Goal: Task Accomplishment & Management: Manage account settings

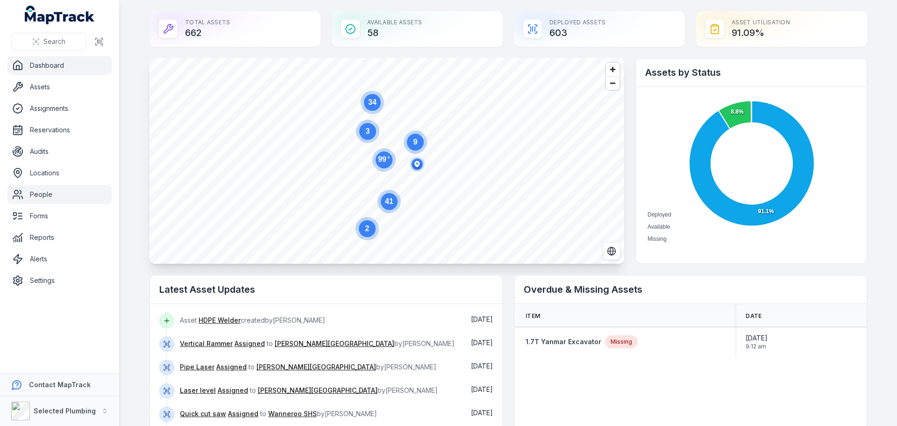
click at [38, 194] on link "People" at bounding box center [59, 194] width 104 height 19
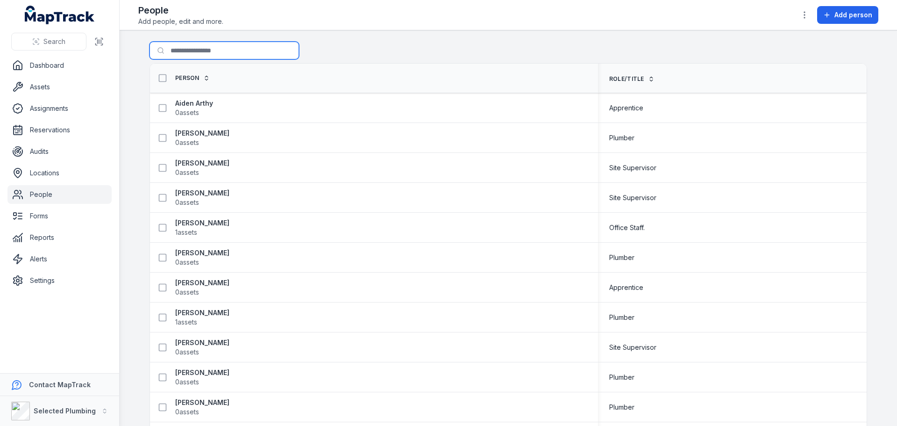
click at [191, 48] on input "Search for people" at bounding box center [223, 51] width 149 height 18
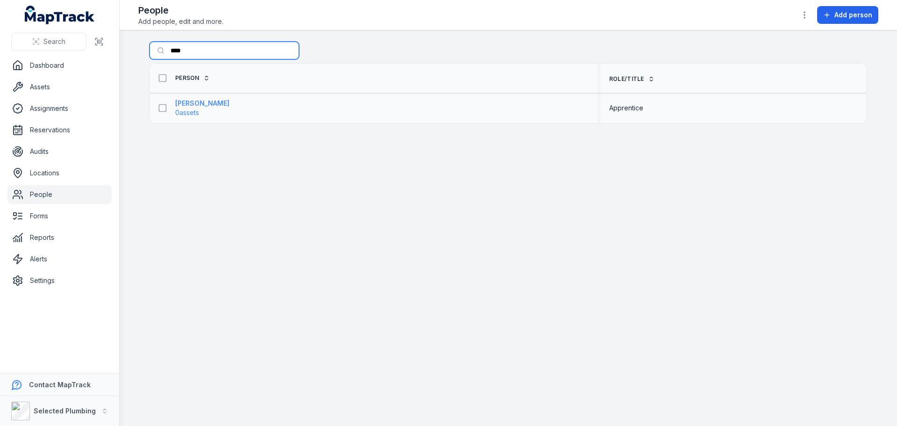
type input "****"
click at [195, 102] on strong "[PERSON_NAME]" at bounding box center [202, 103] width 54 height 9
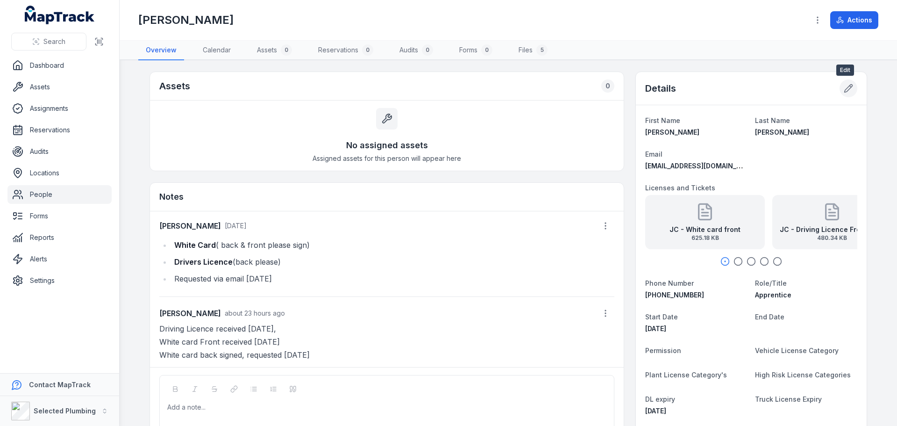
click at [847, 89] on icon at bounding box center [848, 88] width 9 height 9
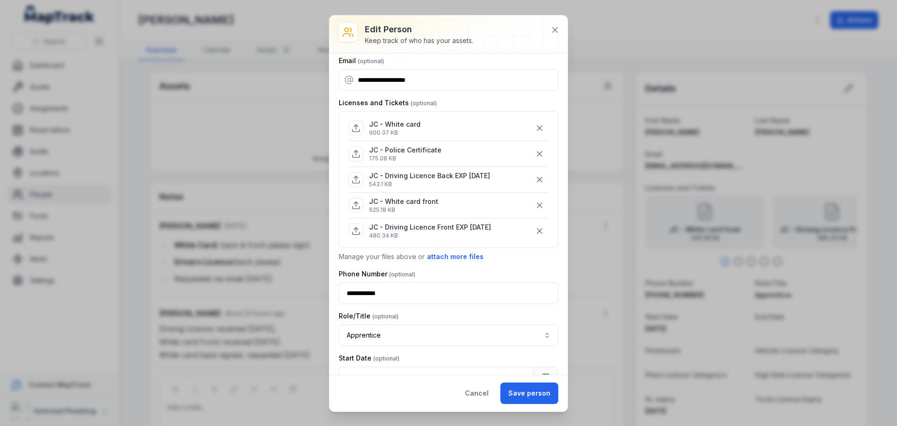
scroll to position [93, 0]
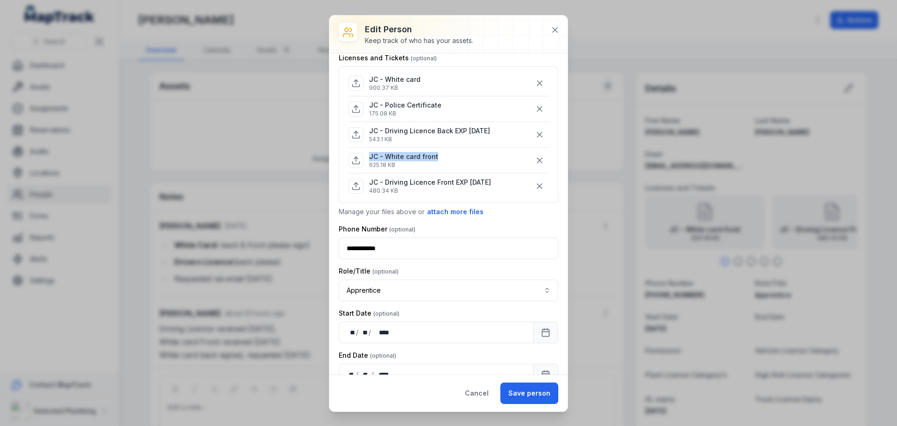
drag, startPoint x: 452, startPoint y: 154, endPoint x: 363, endPoint y: 157, distance: 88.3
click at [363, 157] on div "JC - White card front 625.18 KB" at bounding box center [449, 160] width 200 height 18
copy p "JC - White card front"
click at [442, 204] on div "**********" at bounding box center [449, 135] width 220 height 164
click at [444, 210] on button "attach more files" at bounding box center [455, 211] width 57 height 10
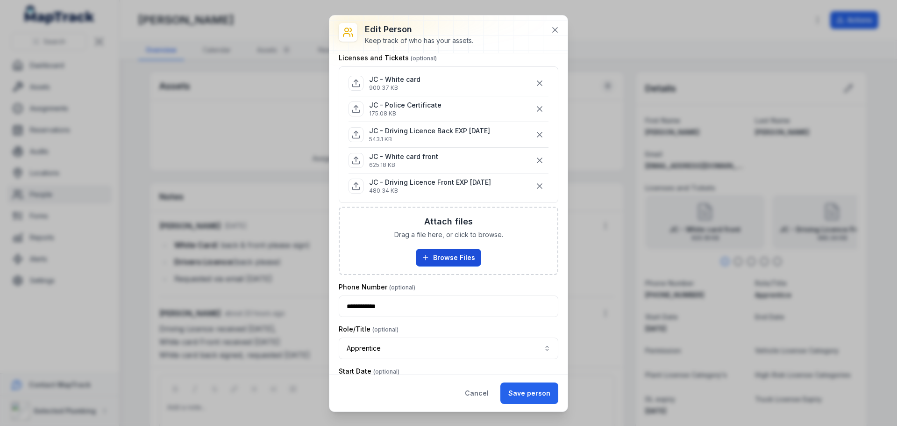
click at [444, 256] on button "Browse Files" at bounding box center [448, 258] width 65 height 18
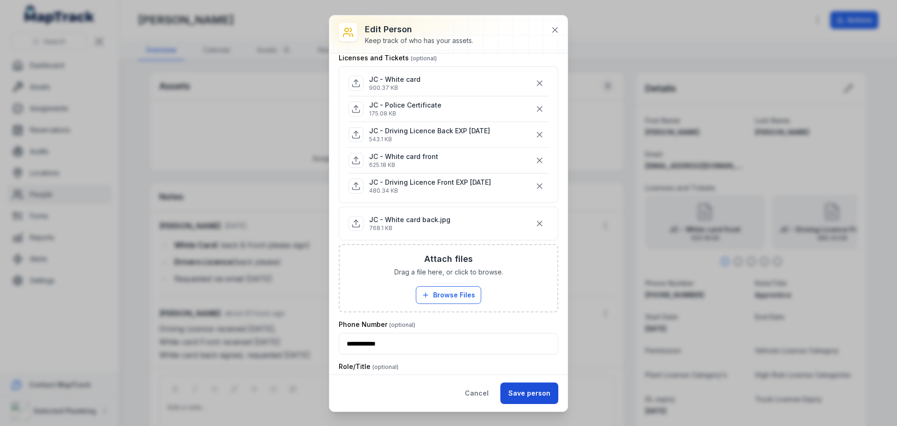
click at [528, 393] on button "Save person" at bounding box center [529, 392] width 58 height 21
